Goal: Navigation & Orientation: Find specific page/section

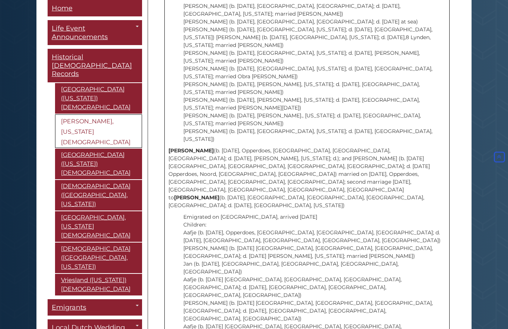
scroll to position [4112, 0]
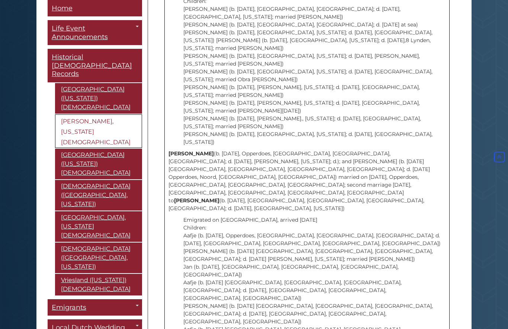
click at [60, 9] on span "Home" at bounding box center [62, 8] width 21 height 8
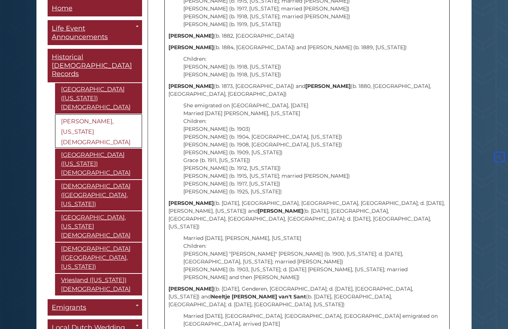
scroll to position [3782, 0]
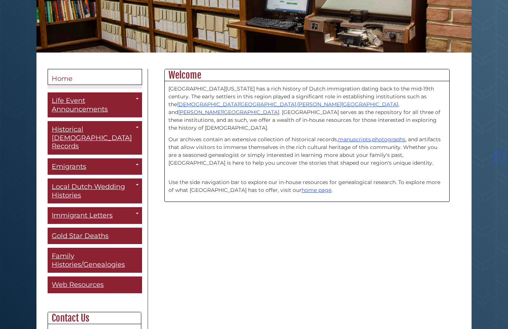
scroll to position [141, 0]
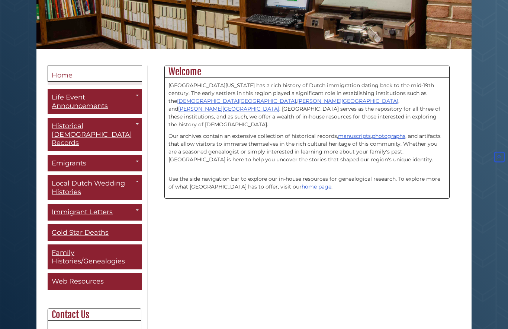
click at [60, 74] on span "Home" at bounding box center [62, 75] width 21 height 8
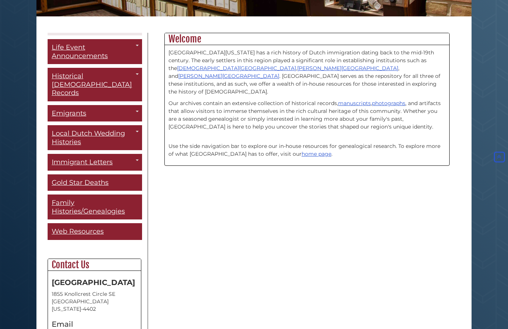
scroll to position [17, 0]
click at [58, 130] on span "Local Dutch Wedding Histories" at bounding box center [88, 138] width 73 height 17
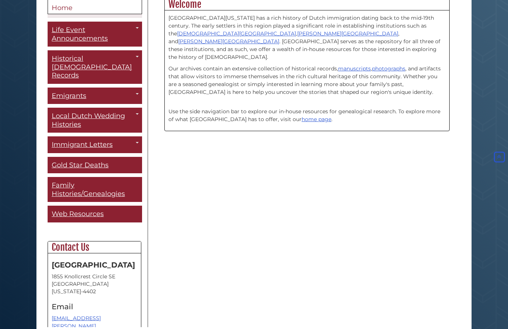
scroll to position [0, 0]
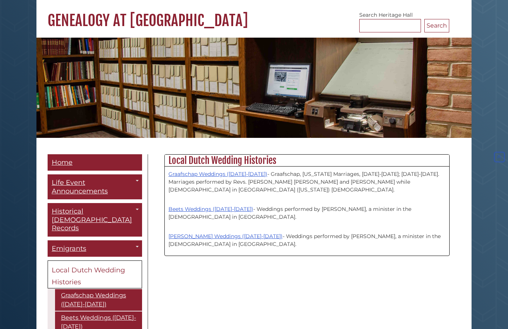
scroll to position [39, 0]
